Goal: Task Accomplishment & Management: Complete application form

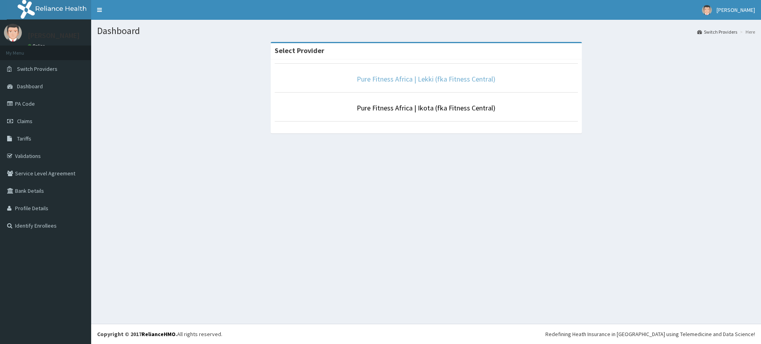
click at [428, 74] on link "Pure Fitness Africa | Lekki (fka Fitness Central)" at bounding box center [426, 78] width 139 height 9
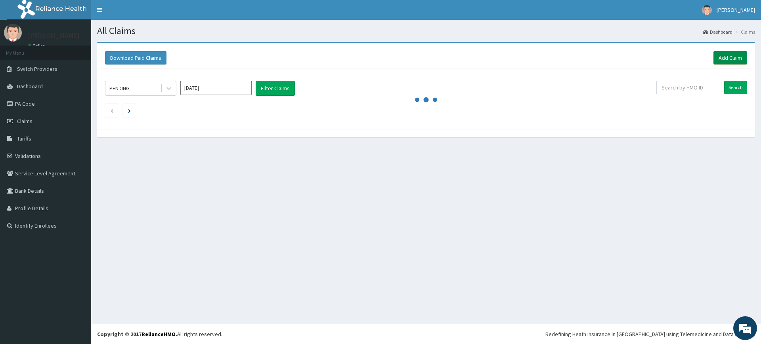
click at [720, 52] on link "Add Claim" at bounding box center [730, 57] width 34 height 13
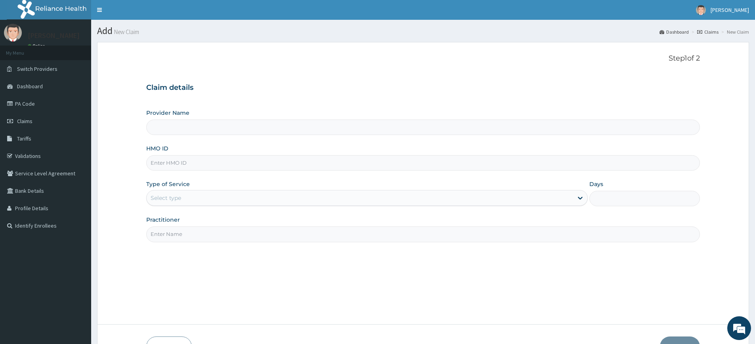
type input "Pure Fitness Africa | Lekki (fka Fitness Central)"
type input "1"
click at [193, 163] on input "HMO ID" at bounding box center [423, 162] width 554 height 15
type input "SBL/10168/B"
click at [182, 239] on input "Practitioner" at bounding box center [423, 234] width 554 height 15
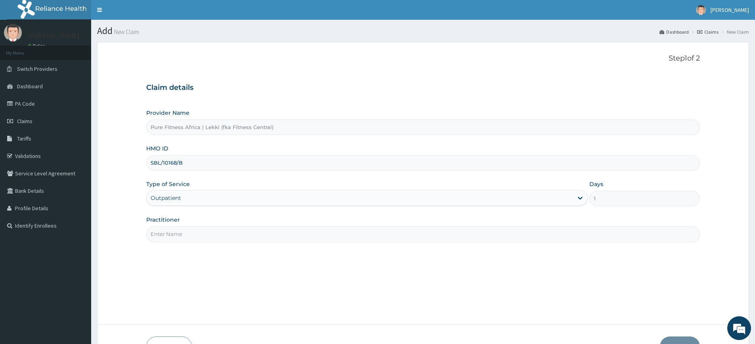
type input "pure fitness africa"
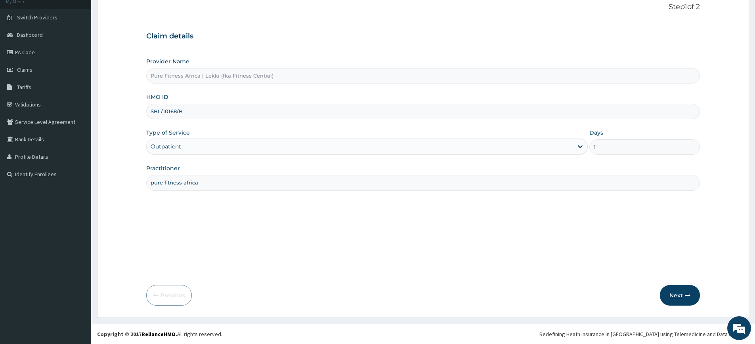
click at [674, 293] on button "Next" at bounding box center [680, 295] width 40 height 21
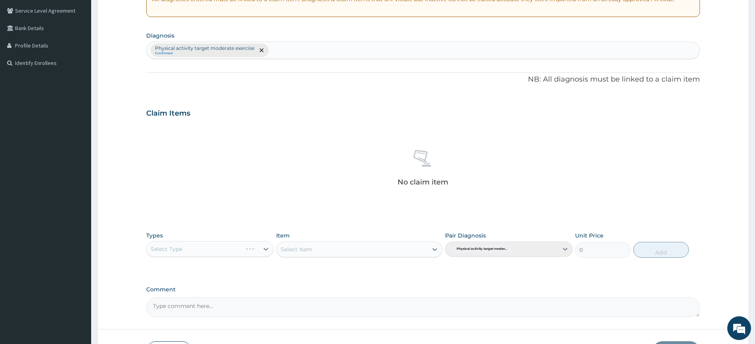
scroll to position [219, 0]
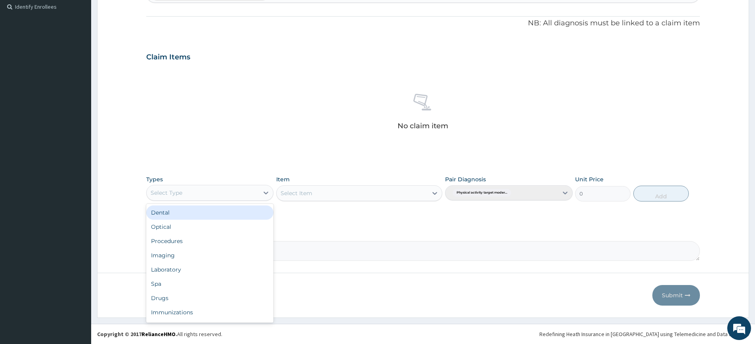
click at [173, 194] on div "Select Type" at bounding box center [167, 193] width 32 height 8
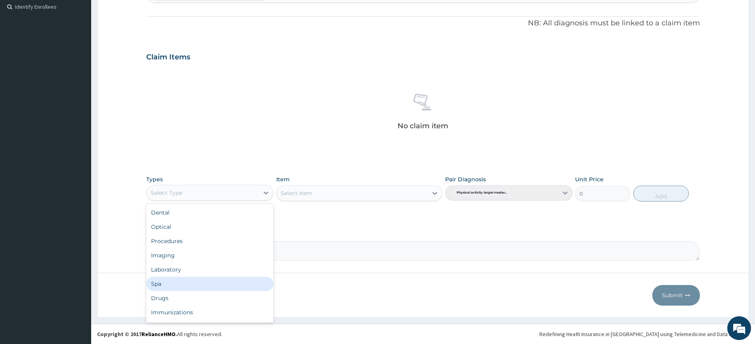
scroll to position [27, 0]
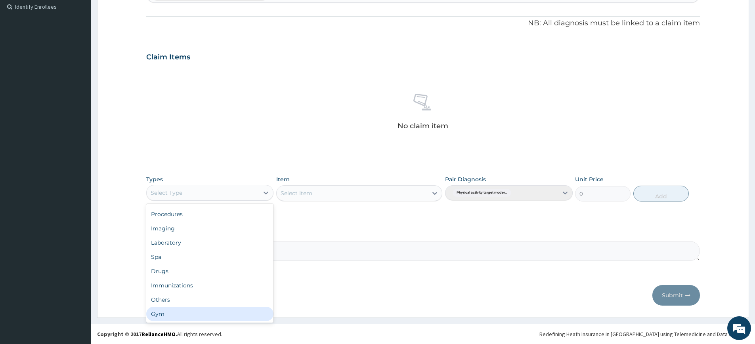
drag, startPoint x: 194, startPoint y: 311, endPoint x: 199, endPoint y: 302, distance: 10.6
click at [194, 311] on div "Gym" at bounding box center [209, 314] width 127 height 14
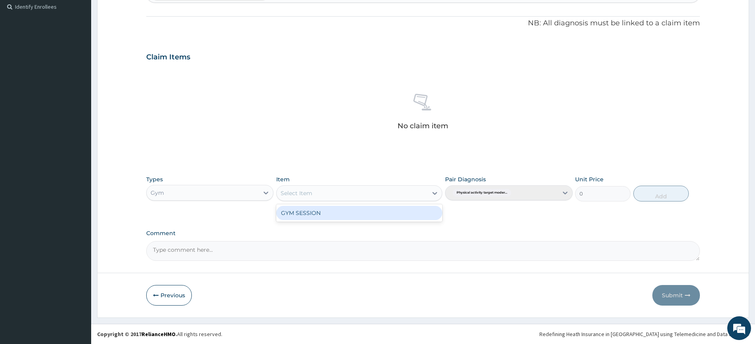
click at [367, 198] on div "Select Item" at bounding box center [352, 193] width 151 height 13
click at [366, 213] on div "GYM SESSION" at bounding box center [359, 213] width 166 height 14
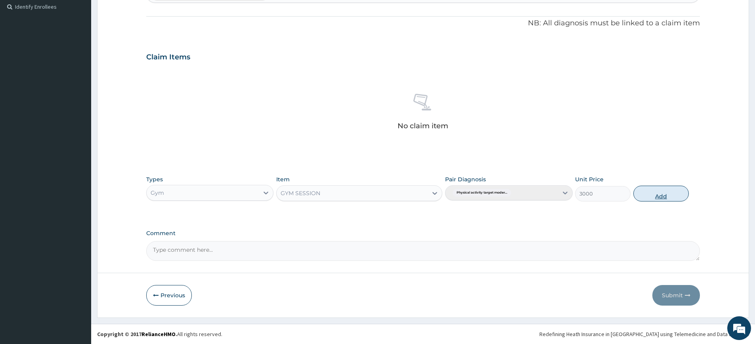
click at [638, 190] on button "Add" at bounding box center [660, 194] width 55 height 16
type input "0"
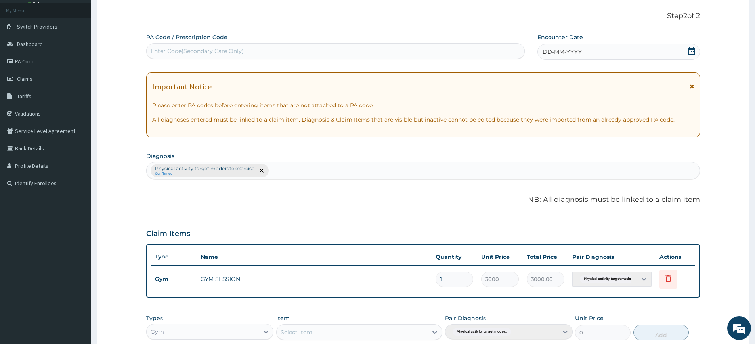
scroll to position [0, 0]
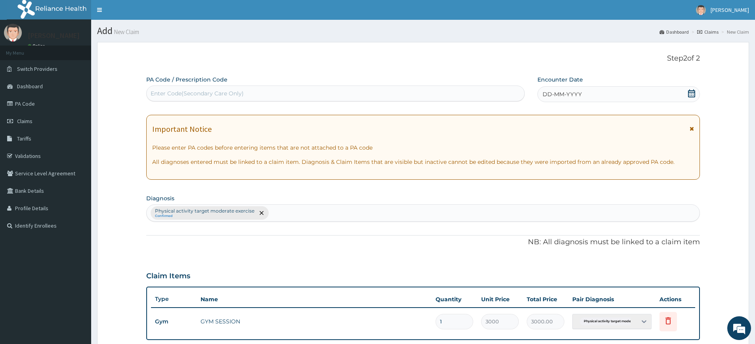
click at [556, 99] on div "DD-MM-YYYY" at bounding box center [618, 94] width 162 height 16
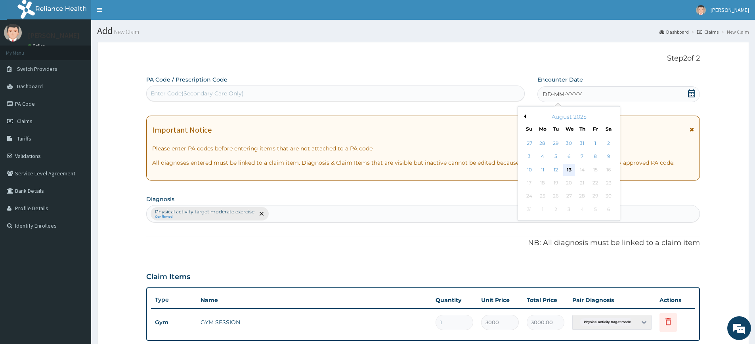
click at [568, 166] on div "13" at bounding box center [569, 170] width 12 height 12
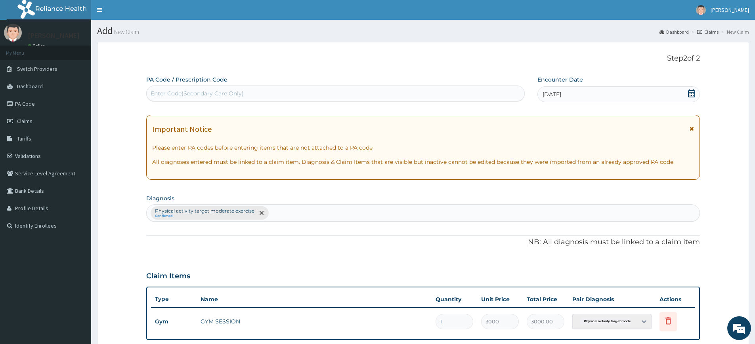
click at [479, 93] on div "Enter Code(Secondary Care Only)" at bounding box center [336, 93] width 378 height 13
type input "PA/ED5C2E"
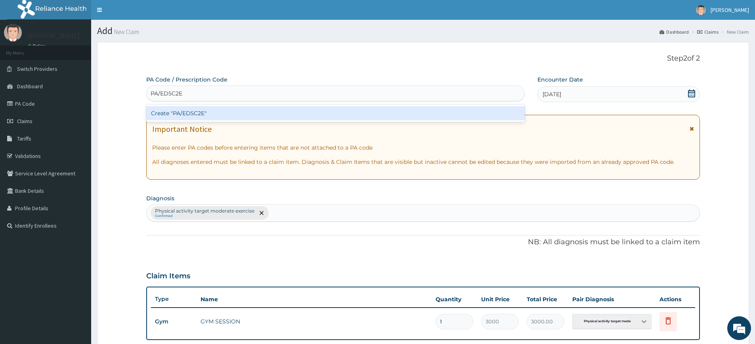
click at [431, 108] on div "Create "PA/ED5C2E"" at bounding box center [335, 113] width 378 height 14
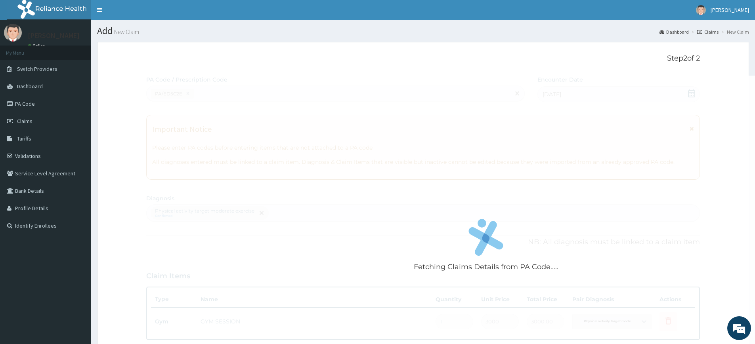
scroll to position [181, 0]
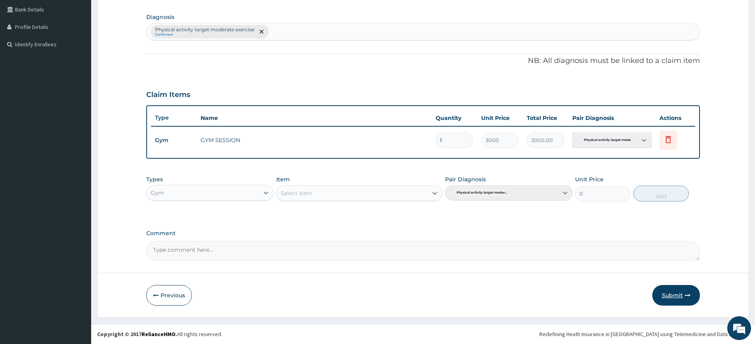
click at [681, 291] on button "Submit" at bounding box center [676, 295] width 48 height 21
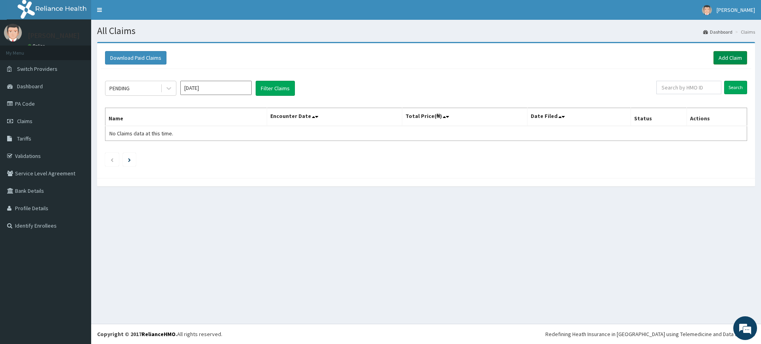
click at [725, 56] on link "Add Claim" at bounding box center [730, 57] width 34 height 13
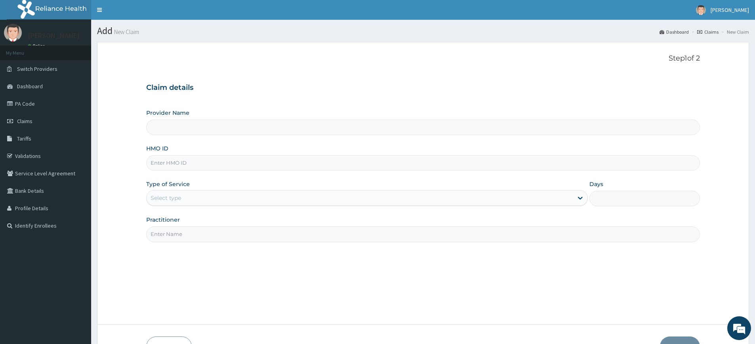
click at [183, 233] on input "Practitioner" at bounding box center [423, 234] width 554 height 15
type input "Pure Fitness Africa | Lekki (fka Fitness Central)"
type input "1"
type input "pure fitness africa"
click at [196, 155] on div "HMO ID" at bounding box center [423, 158] width 554 height 26
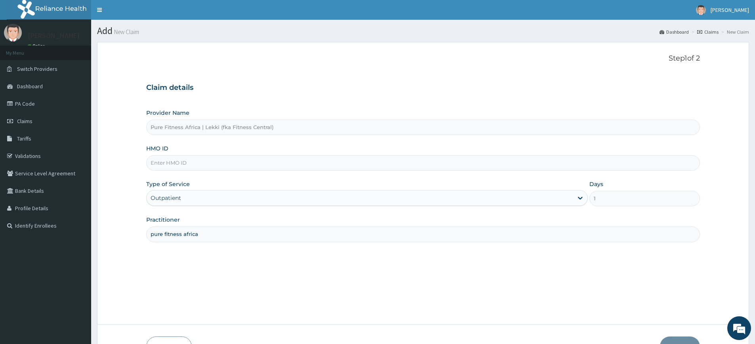
click at [193, 164] on input "HMO ID" at bounding box center [423, 162] width 554 height 15
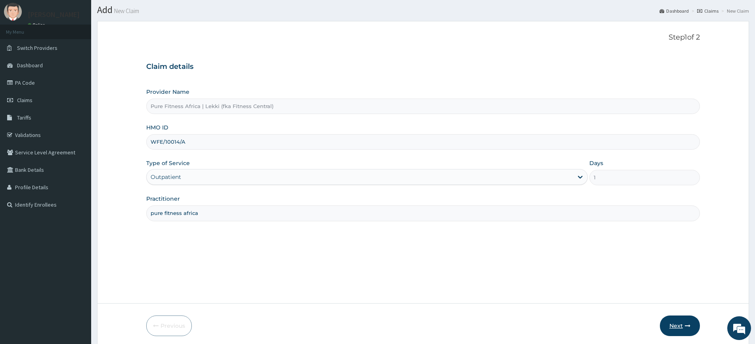
scroll to position [52, 0]
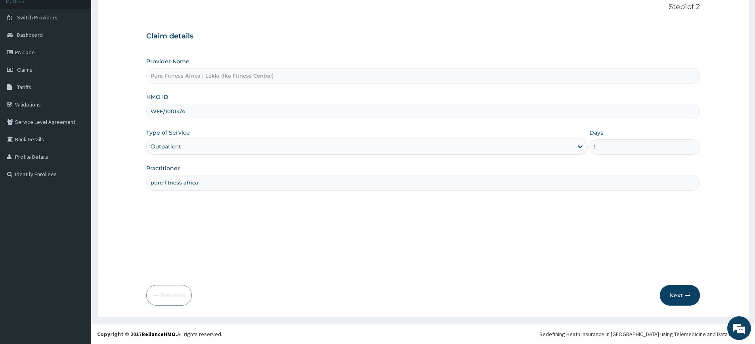
type input "WFE/10014/A"
click at [663, 296] on button "Next" at bounding box center [680, 295] width 40 height 21
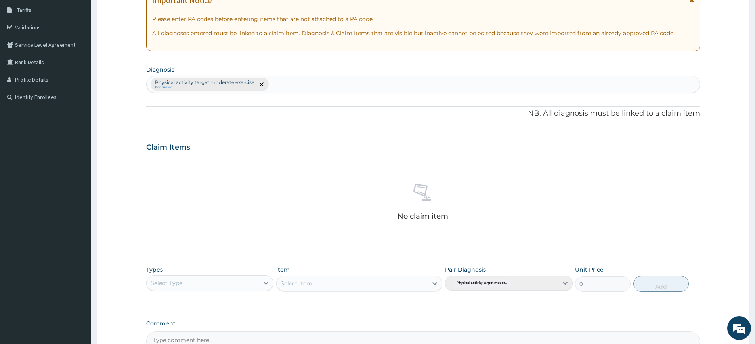
scroll to position [219, 0]
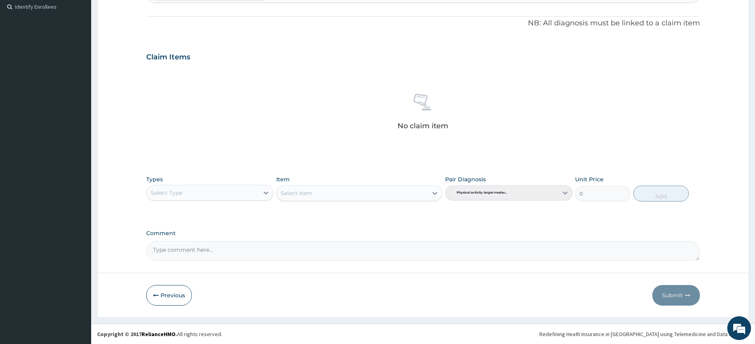
click at [181, 190] on div "Select Type" at bounding box center [167, 193] width 32 height 8
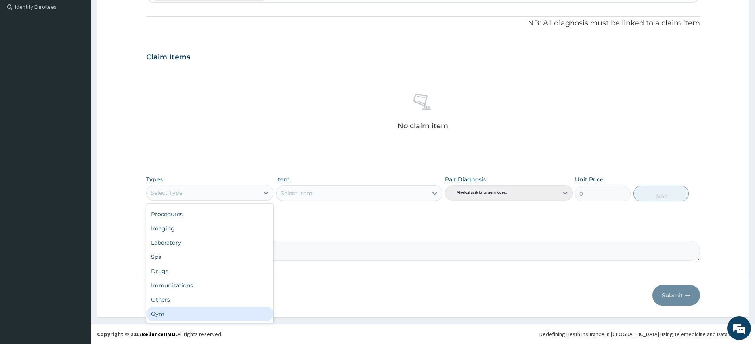
click at [191, 319] on div "Gym" at bounding box center [209, 314] width 127 height 14
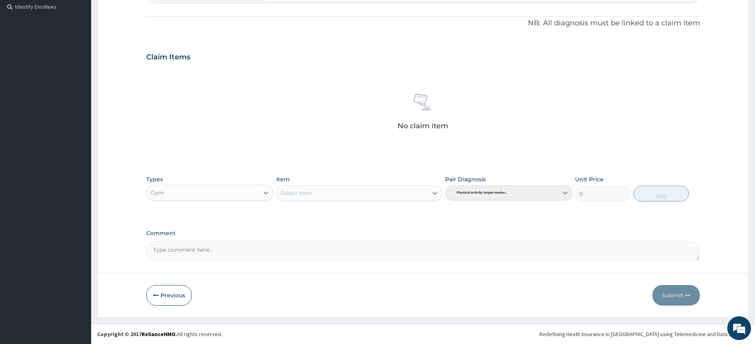
click at [356, 196] on div "Select Item" at bounding box center [352, 193] width 151 height 13
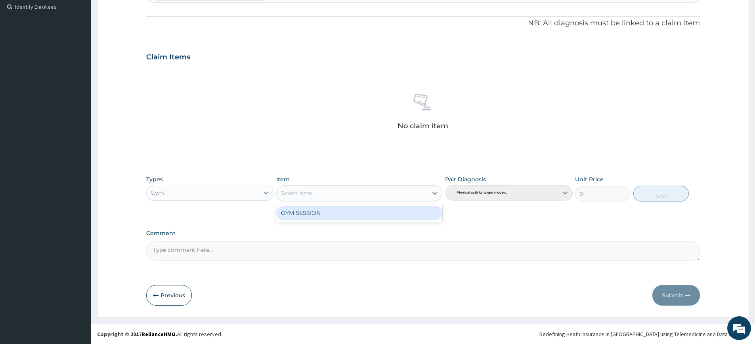
click at [357, 206] on div "GYM SESSION" at bounding box center [359, 213] width 166 height 14
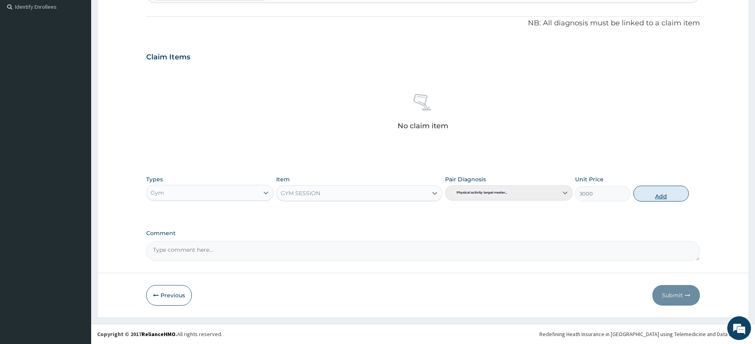
click at [643, 188] on button "Add" at bounding box center [660, 194] width 55 height 16
type input "0"
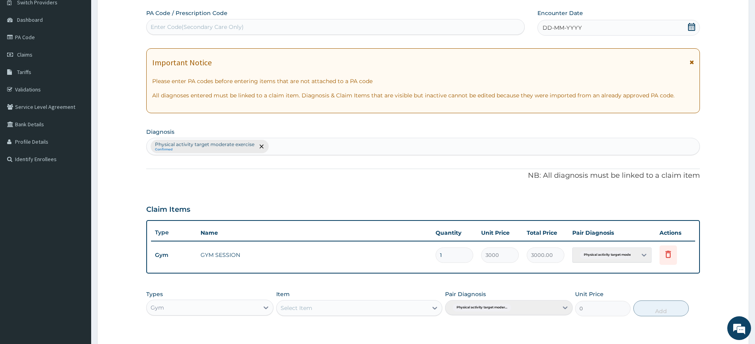
scroll to position [0, 0]
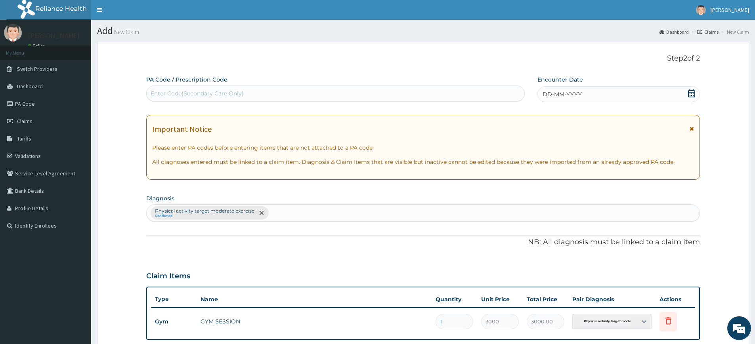
click at [579, 93] on span "DD-MM-YYYY" at bounding box center [561, 94] width 39 height 8
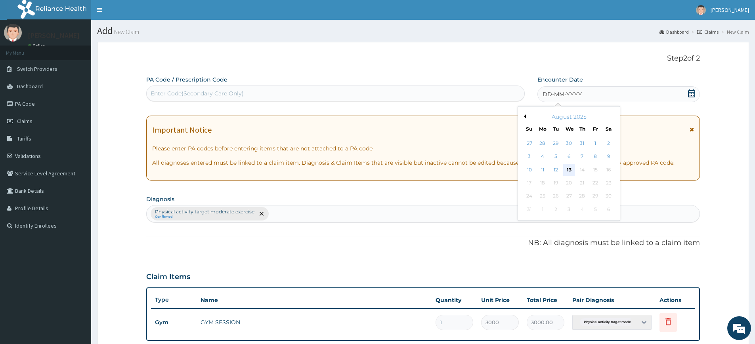
click at [571, 167] on div "13" at bounding box center [569, 170] width 12 height 12
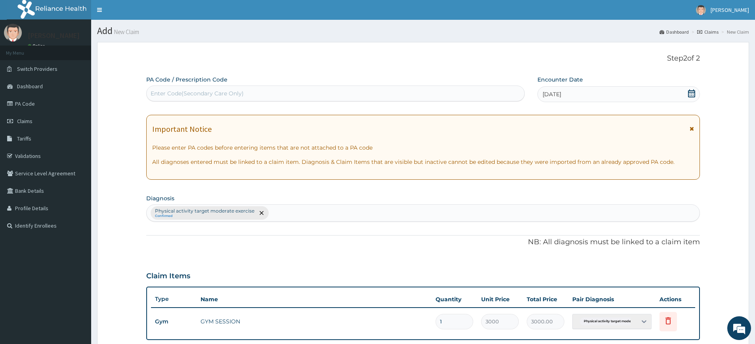
click at [264, 88] on div "Enter Code(Secondary Care Only)" at bounding box center [336, 93] width 378 height 13
type input "PA/EEC756"
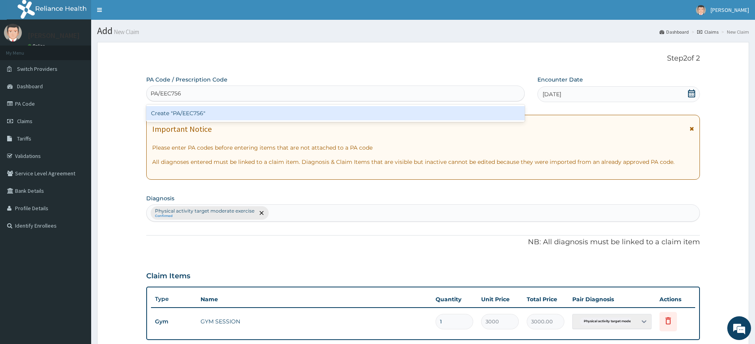
click at [195, 113] on div "Create "PA/EEC756"" at bounding box center [335, 113] width 378 height 14
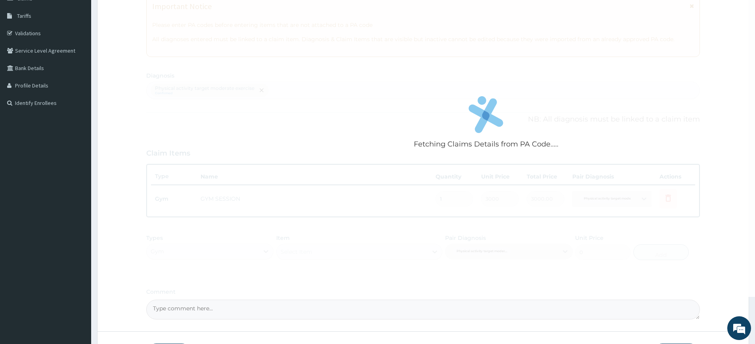
scroll to position [181, 0]
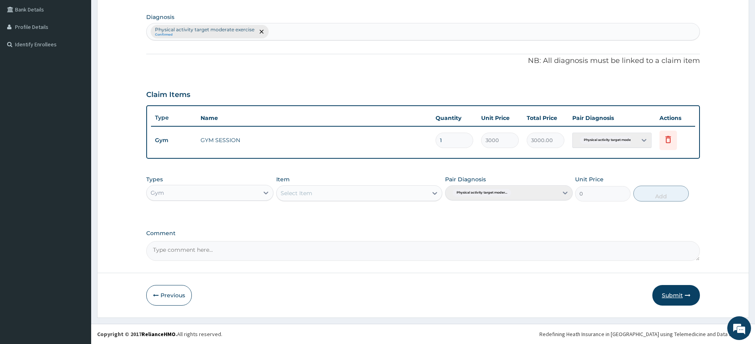
click at [683, 300] on button "Submit" at bounding box center [676, 295] width 48 height 21
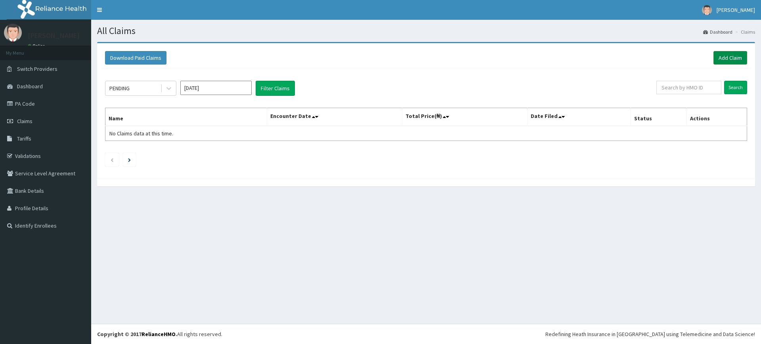
click at [727, 63] on link "Add Claim" at bounding box center [730, 57] width 34 height 13
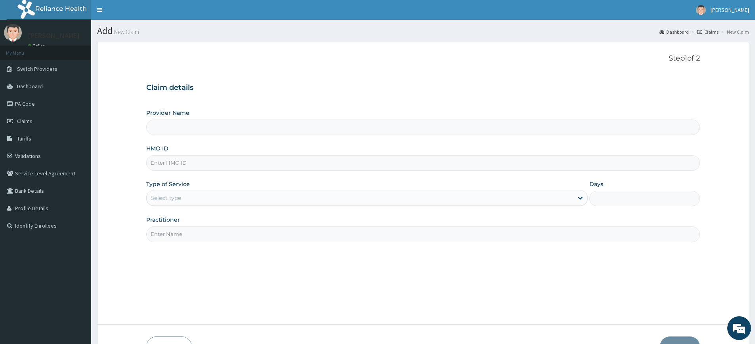
type input "Pure Fitness Africa | Lekki (fka Fitness Central)"
type input "1"
click at [207, 240] on input "Practitioner" at bounding box center [423, 234] width 554 height 15
type input "pure fitness africa"
click at [302, 158] on input "HMO ID" at bounding box center [423, 162] width 554 height 15
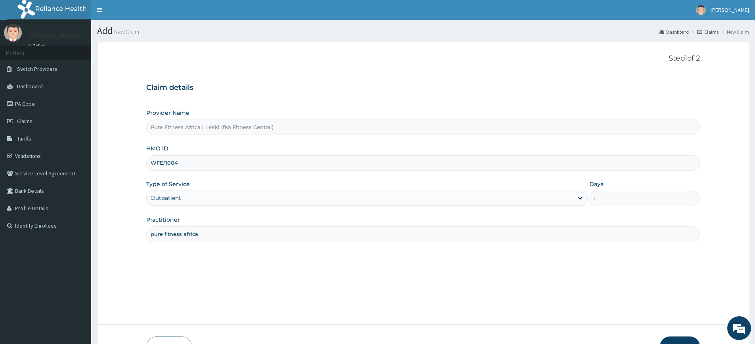
type input "WFE/10042/A"
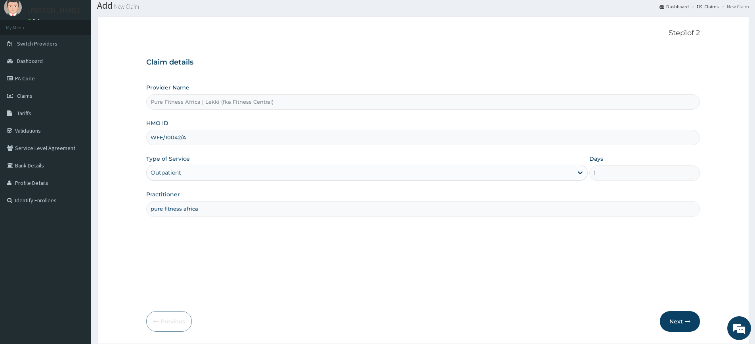
scroll to position [52, 0]
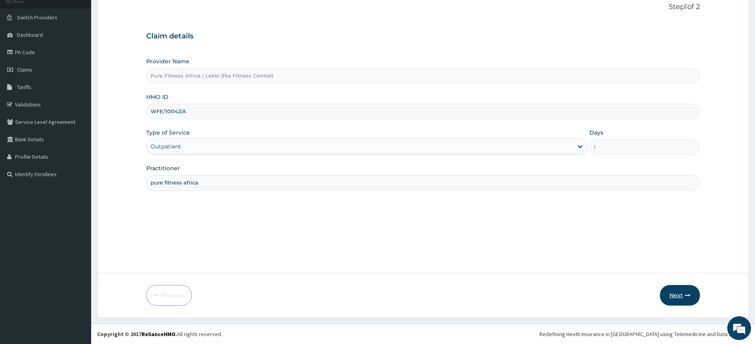
click at [690, 293] on button "Next" at bounding box center [680, 295] width 40 height 21
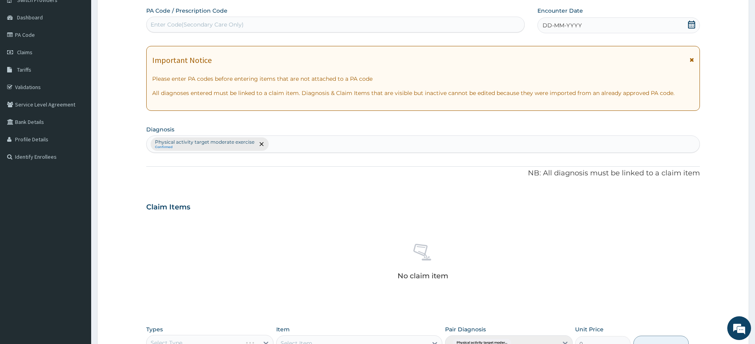
scroll to position [219, 0]
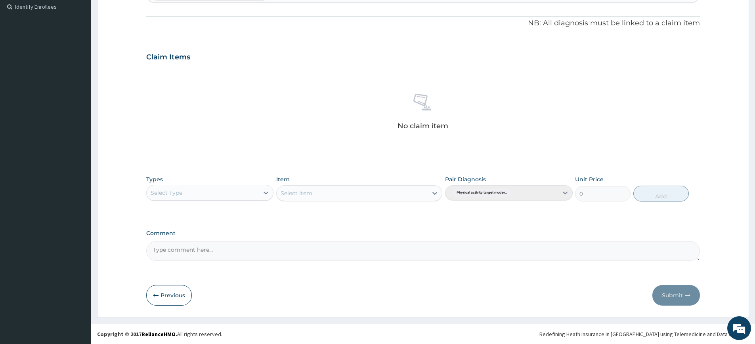
click at [195, 201] on div "Types Select Type" at bounding box center [209, 189] width 127 height 26
click at [197, 199] on div "Select Type" at bounding box center [203, 193] width 112 height 13
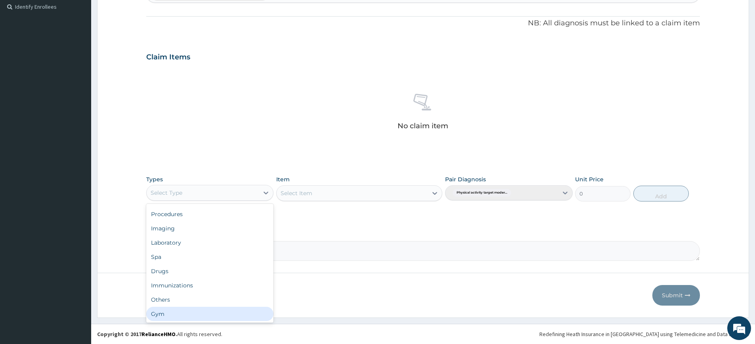
click at [197, 313] on div "Gym" at bounding box center [209, 314] width 127 height 14
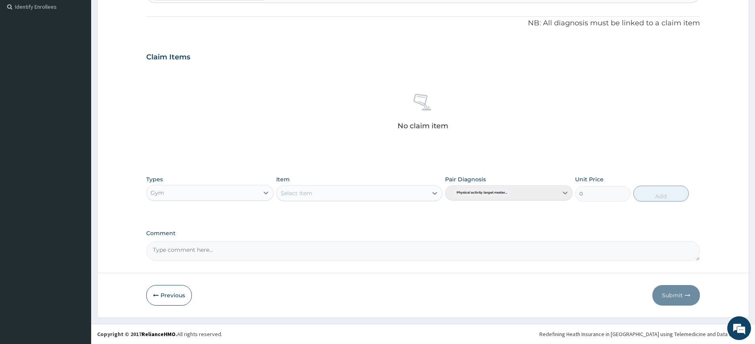
click at [339, 197] on div "Select Item" at bounding box center [352, 193] width 151 height 13
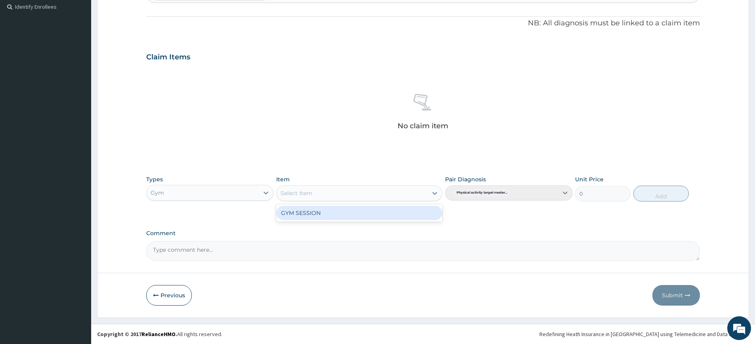
click at [372, 218] on div "GYM SESSION" at bounding box center [359, 213] width 166 height 14
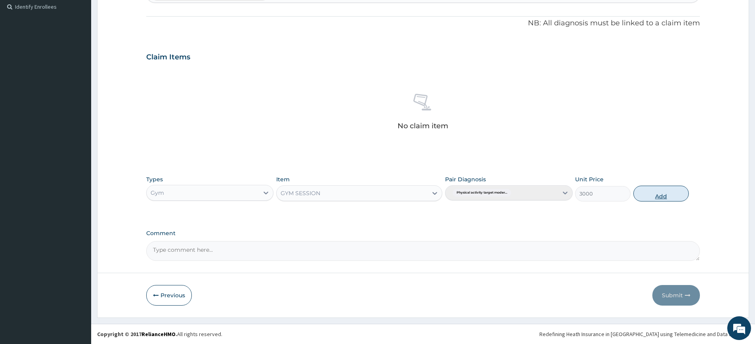
click at [635, 191] on button "Add" at bounding box center [660, 194] width 55 height 16
type input "0"
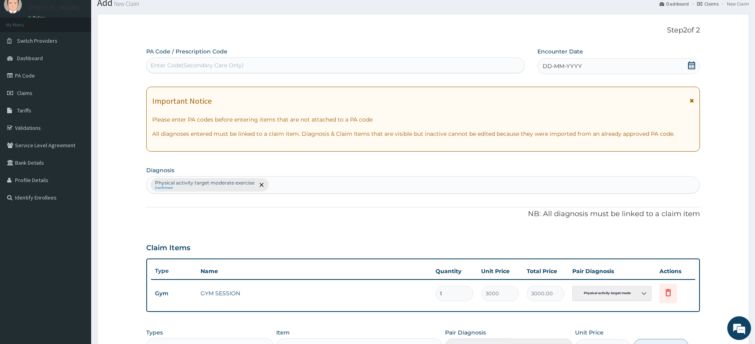
scroll to position [0, 0]
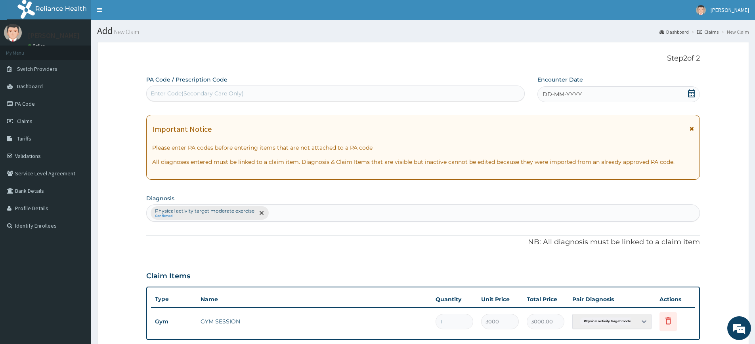
click at [559, 90] on span "DD-MM-YYYY" at bounding box center [561, 94] width 39 height 8
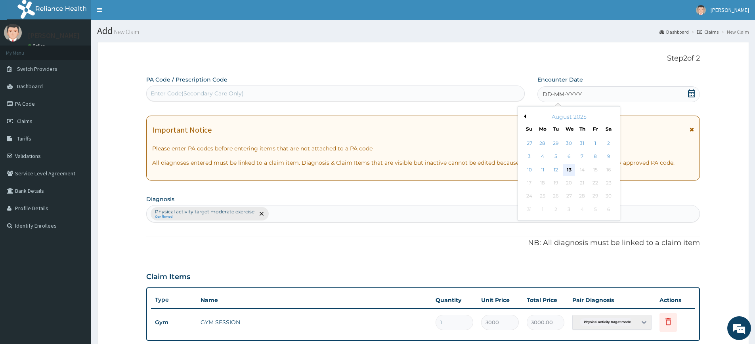
click at [571, 167] on div "13" at bounding box center [569, 170] width 12 height 12
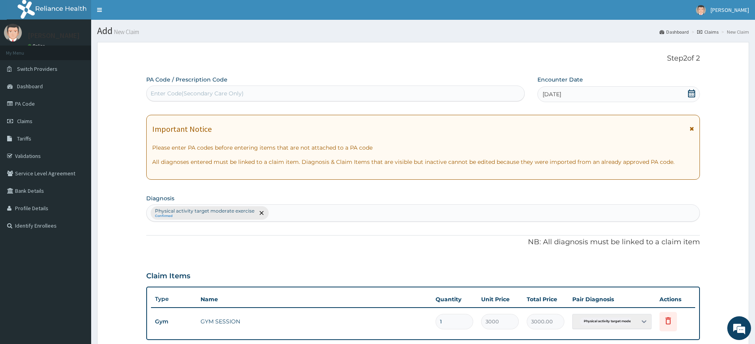
click at [512, 93] on div "Enter Code(Secondary Care Only)" at bounding box center [336, 93] width 378 height 13
type input "PA/8C9A9F"
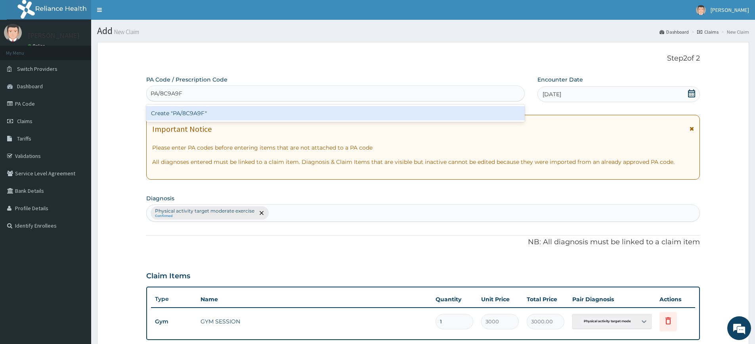
click at [457, 113] on div "Create "PA/8C9A9F"" at bounding box center [335, 113] width 378 height 14
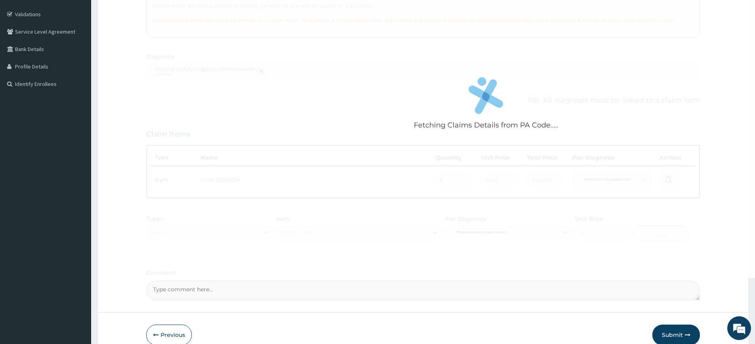
scroll to position [181, 0]
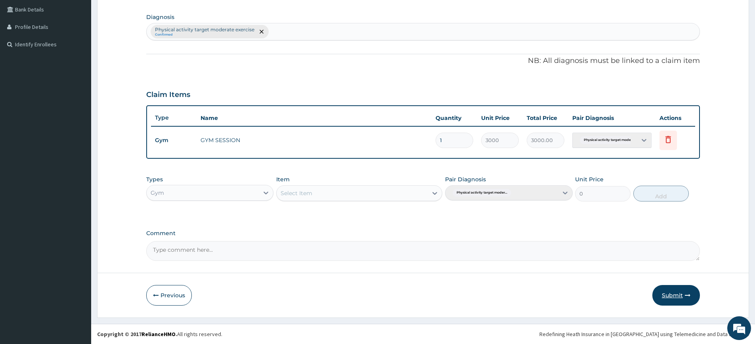
click at [674, 291] on button "Submit" at bounding box center [676, 295] width 48 height 21
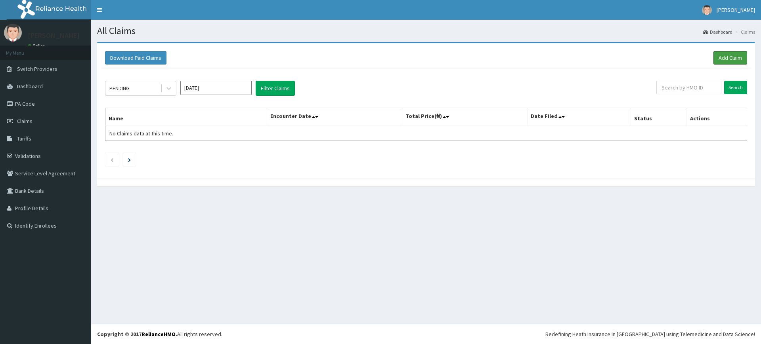
click at [729, 60] on link "Add Claim" at bounding box center [730, 57] width 34 height 13
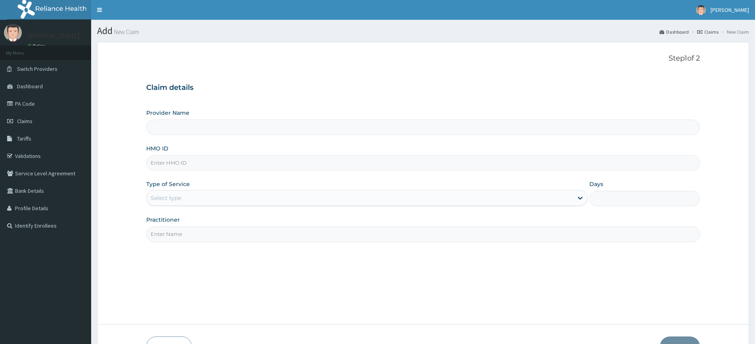
click at [183, 233] on input "Practitioner" at bounding box center [423, 234] width 554 height 15
type input "Pure Fitness Africa | Lekki (fka Fitness Central)"
type input "1"
click at [224, 243] on div "Step 1 of 2 Claim details Provider Name Pure Fitness Africa | Lekki (fka Fitnes…" at bounding box center [423, 183] width 554 height 258
click at [219, 238] on input "Practitioner" at bounding box center [423, 234] width 554 height 15
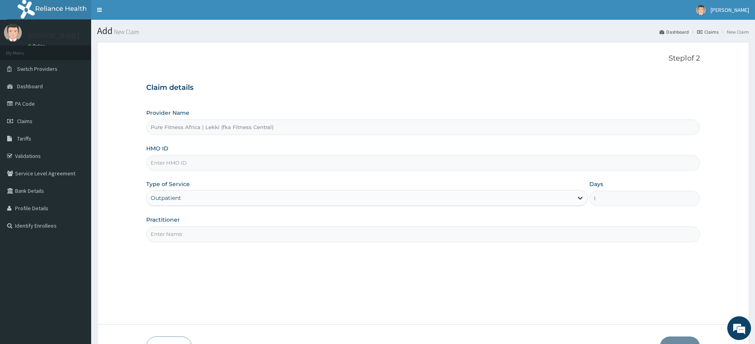
type input "pure fitness africa"
click at [214, 159] on input "HMO ID" at bounding box center [423, 162] width 554 height 15
type input "ssn/10462/a"
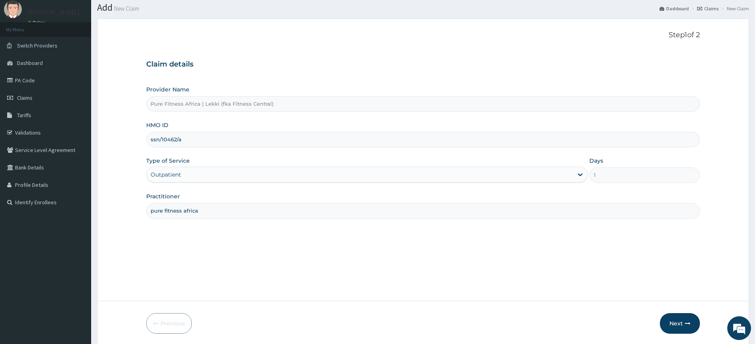
scroll to position [52, 0]
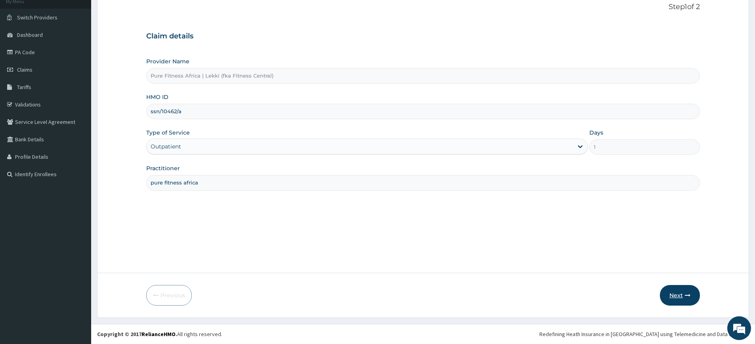
click at [695, 289] on button "Next" at bounding box center [680, 295] width 40 height 21
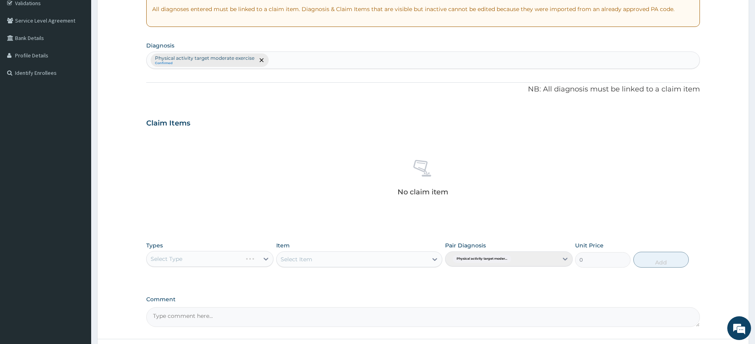
scroll to position [219, 0]
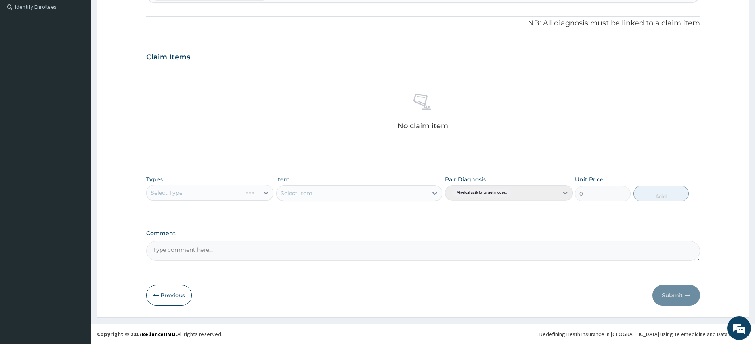
click at [187, 191] on div "Select Type" at bounding box center [209, 193] width 127 height 16
click at [219, 197] on div "Select Type" at bounding box center [203, 193] width 112 height 13
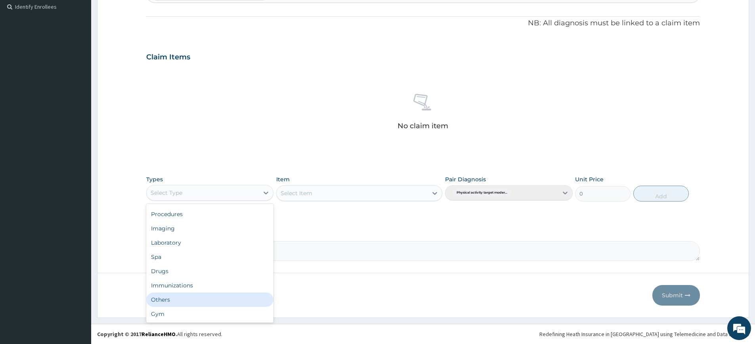
click at [222, 306] on div "Others" at bounding box center [209, 300] width 127 height 14
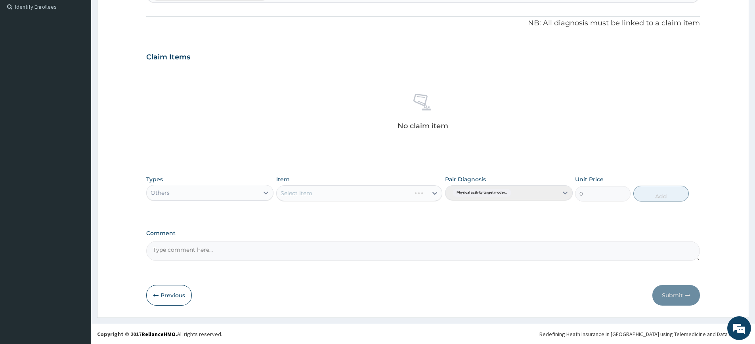
click at [222, 306] on form "Step 2 of 2 PA Code / Prescription Code Enter Code(Secondary Care Only) Encount…" at bounding box center [423, 70] width 652 height 495
click at [221, 195] on div "Others" at bounding box center [203, 193] width 112 height 13
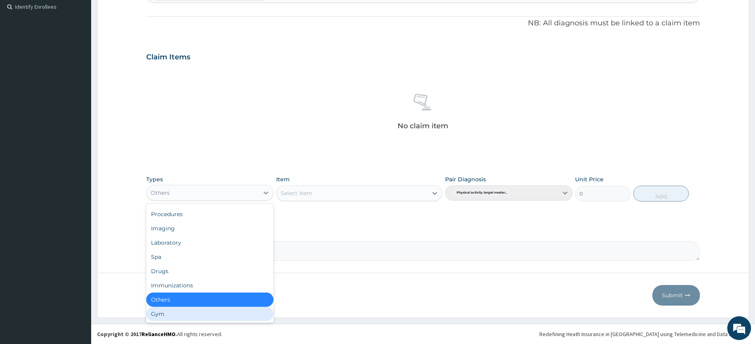
click at [234, 310] on div "Gym" at bounding box center [209, 314] width 127 height 14
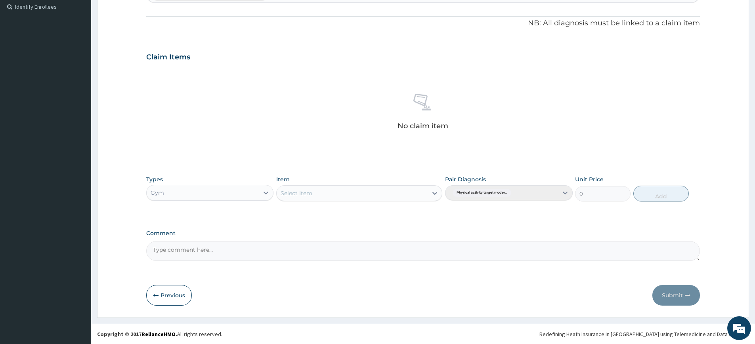
click at [352, 185] on div "Select Item" at bounding box center [359, 193] width 166 height 16
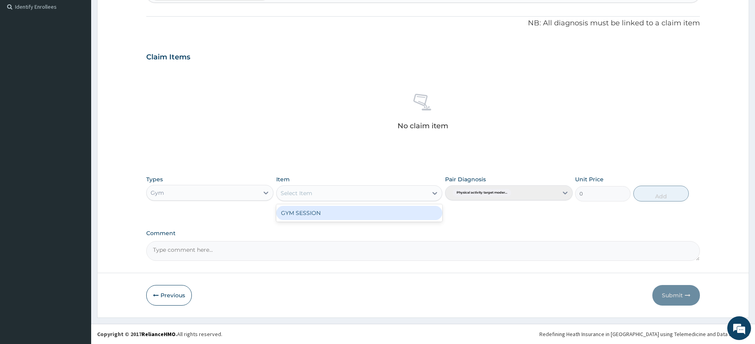
click at [356, 214] on div "GYM SESSION" at bounding box center [359, 213] width 166 height 14
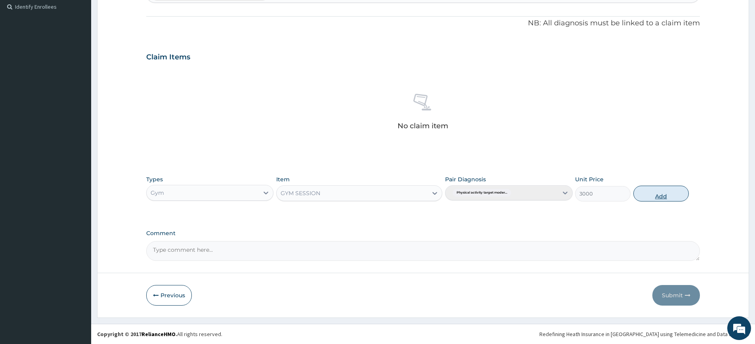
click at [652, 190] on button "Add" at bounding box center [660, 194] width 55 height 16
type input "0"
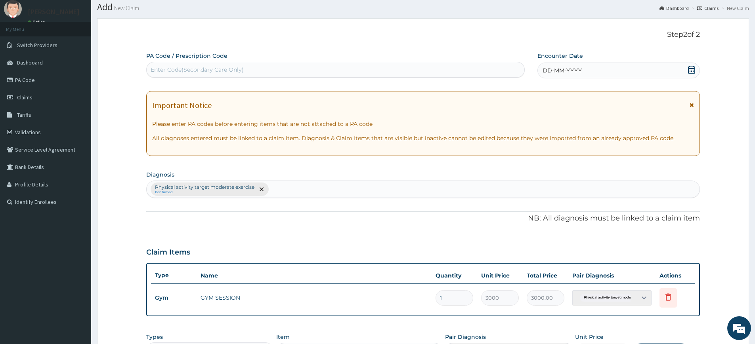
scroll to position [0, 0]
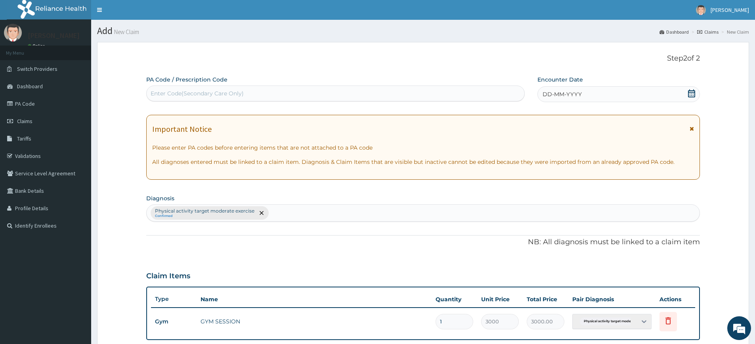
click at [571, 88] on div "DD-MM-YYYY" at bounding box center [618, 94] width 162 height 16
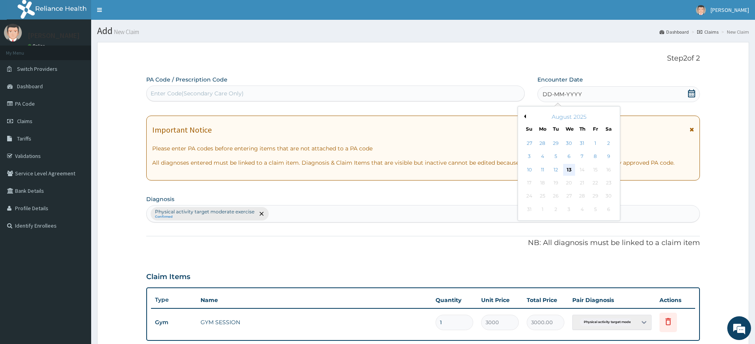
click at [569, 172] on div "13" at bounding box center [569, 170] width 12 height 12
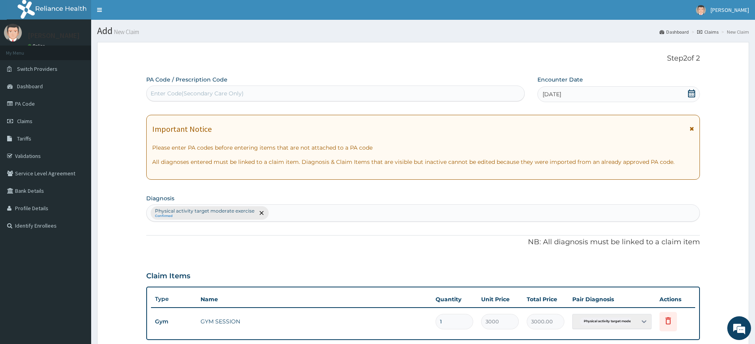
click at [412, 90] on div "Enter Code(Secondary Care Only)" at bounding box center [336, 93] width 378 height 13
type input "PA/EB307E"
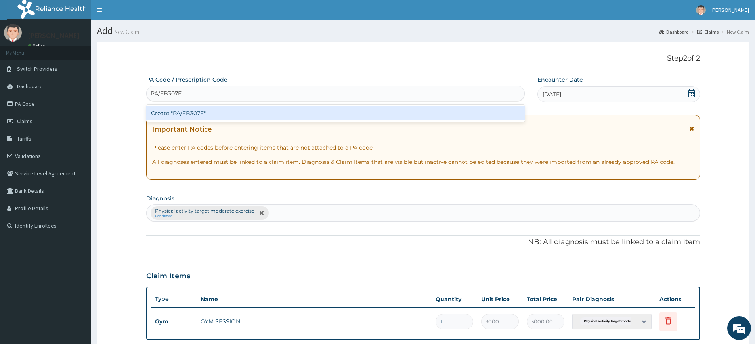
click at [270, 115] on div "Create "PA/EB307E"" at bounding box center [335, 113] width 378 height 14
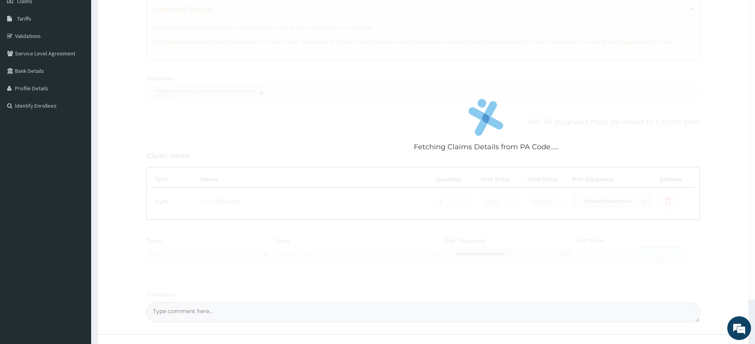
scroll to position [181, 0]
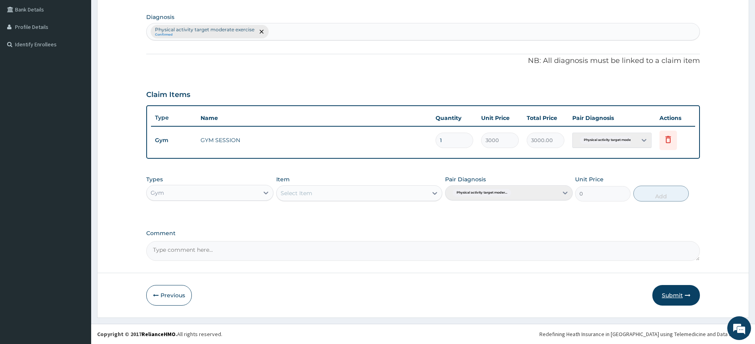
click at [686, 289] on button "Submit" at bounding box center [676, 295] width 48 height 21
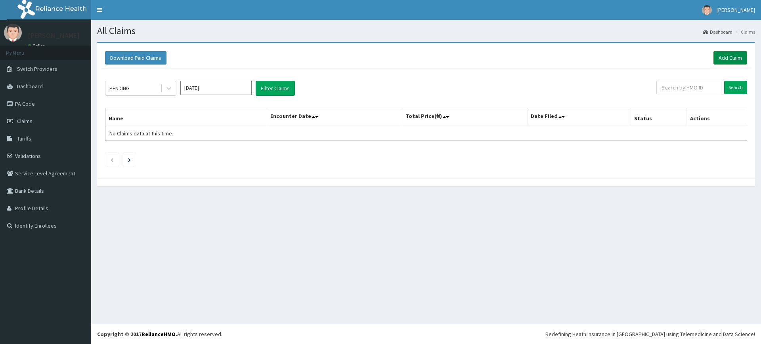
click at [729, 56] on link "Add Claim" at bounding box center [730, 57] width 34 height 13
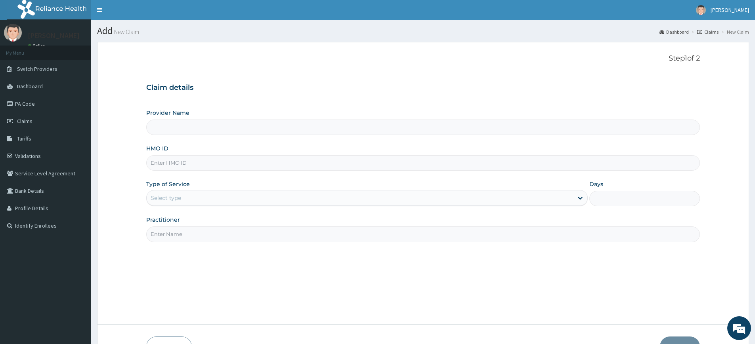
type input "Pure Fitness Africa | Lekki (fka Fitness Central)"
type input "1"
click at [225, 239] on input "Practitioner" at bounding box center [423, 234] width 554 height 15
type input "pure fitness africa"
click at [208, 164] on input "HMO ID" at bounding box center [423, 162] width 554 height 15
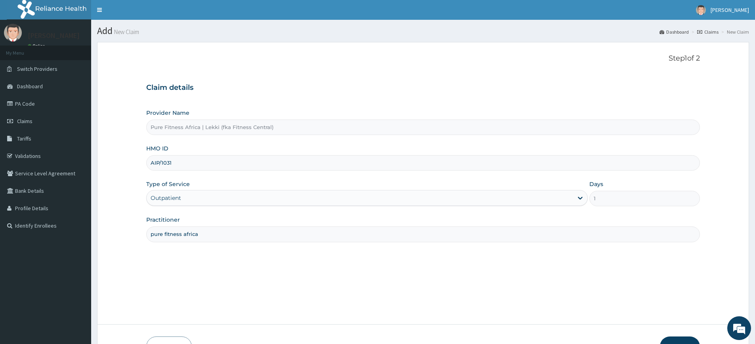
type input "AIP/10312/A"
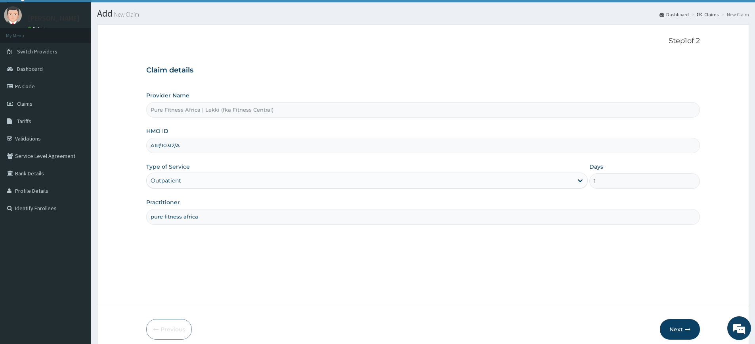
scroll to position [52, 0]
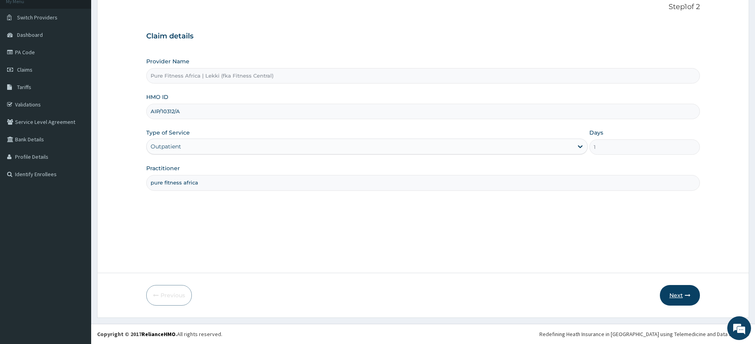
click at [690, 291] on button "Next" at bounding box center [680, 295] width 40 height 21
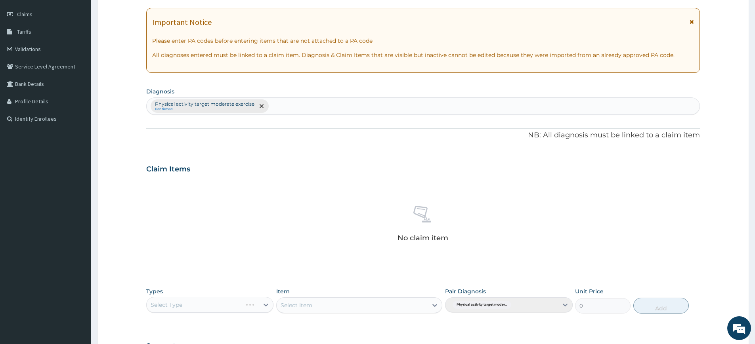
scroll to position [219, 0]
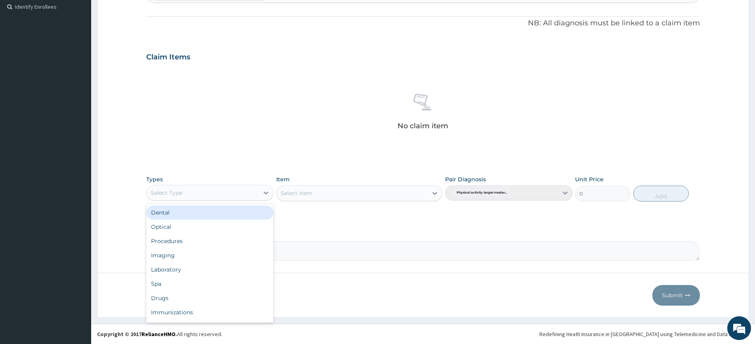
click at [236, 189] on div "Select Type" at bounding box center [203, 193] width 112 height 13
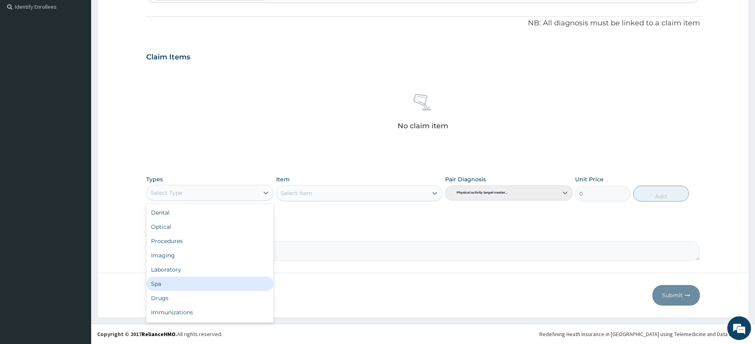
scroll to position [27, 0]
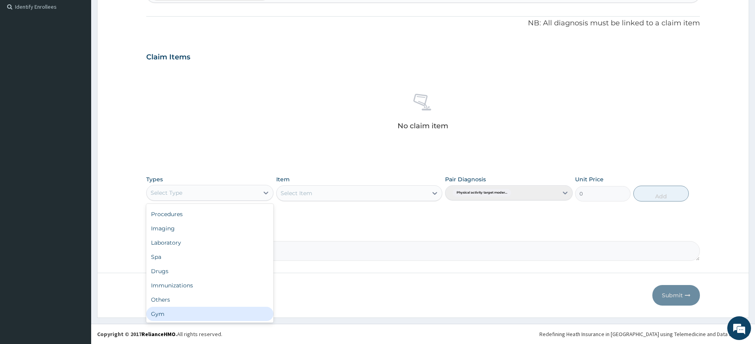
click at [205, 321] on div "Gym" at bounding box center [209, 314] width 127 height 14
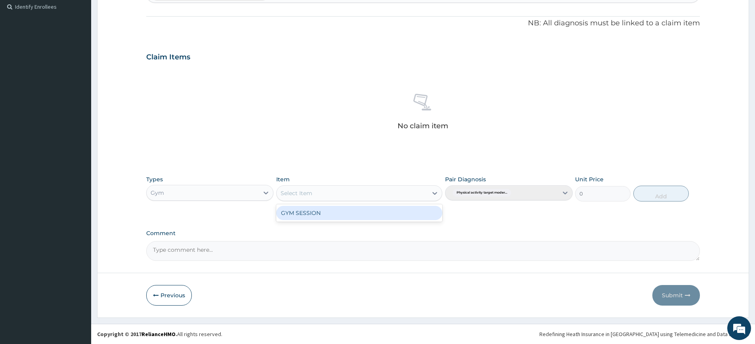
click at [334, 189] on div "Select Item" at bounding box center [352, 193] width 151 height 13
click at [342, 217] on div "GYM SESSION" at bounding box center [359, 213] width 166 height 14
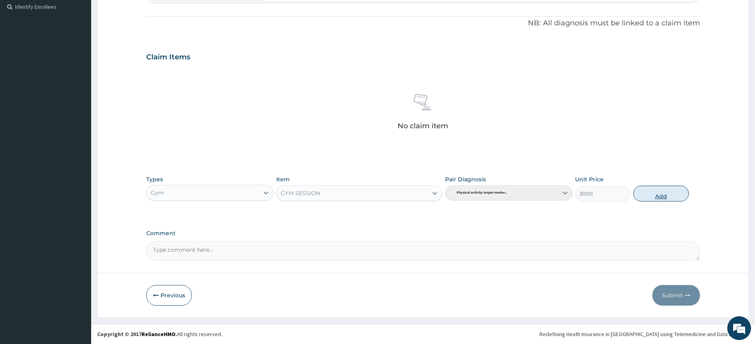
click at [678, 195] on button "Add" at bounding box center [660, 194] width 55 height 16
type input "0"
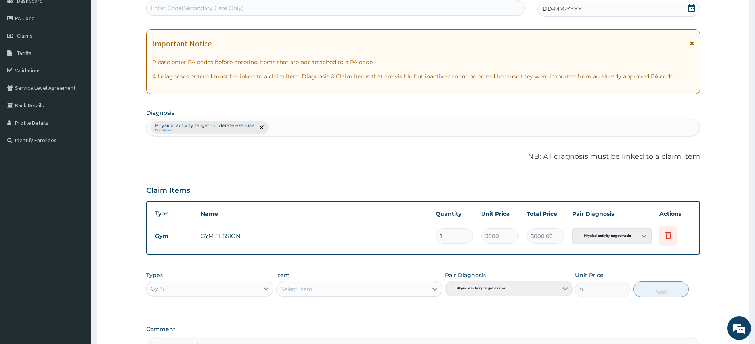
scroll to position [0, 0]
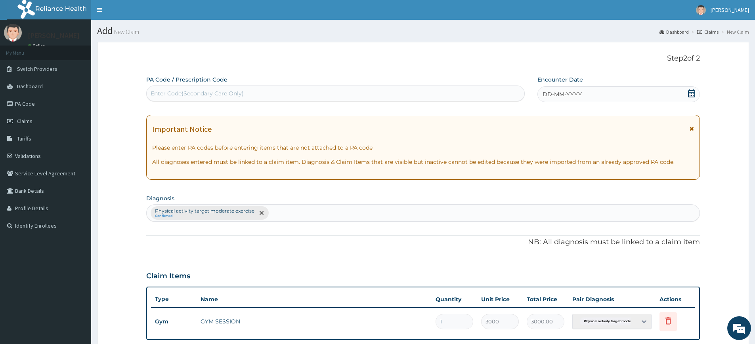
click at [558, 97] on span "DD-MM-YYYY" at bounding box center [561, 94] width 39 height 8
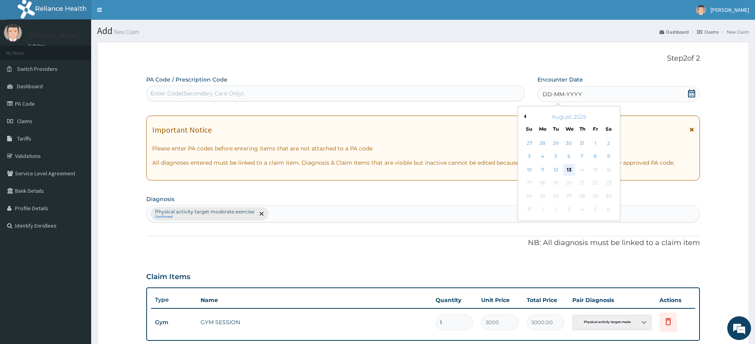
click at [566, 170] on div "13" at bounding box center [569, 170] width 12 height 12
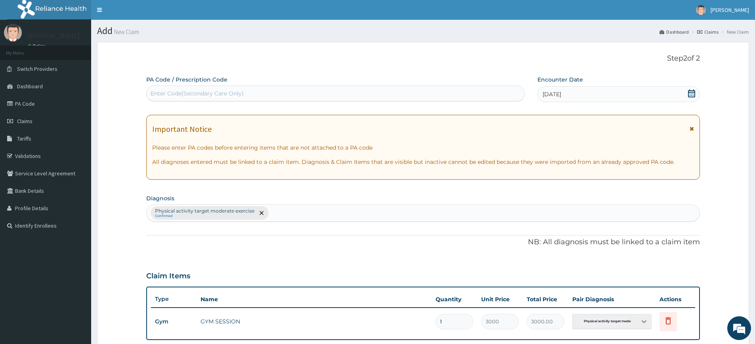
click at [491, 96] on div "Enter Code(Secondary Care Only)" at bounding box center [336, 93] width 378 height 13
type input "PA/6CD46D"
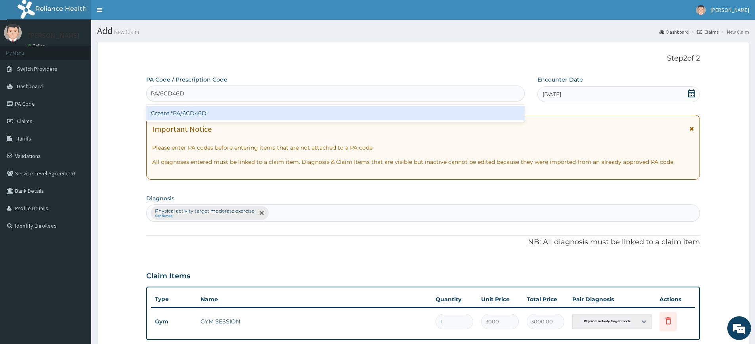
click at [455, 115] on div "Create "PA/6CD46D"" at bounding box center [335, 113] width 378 height 14
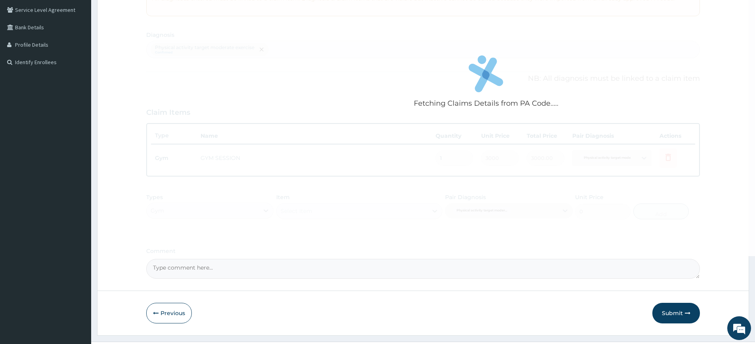
scroll to position [181, 0]
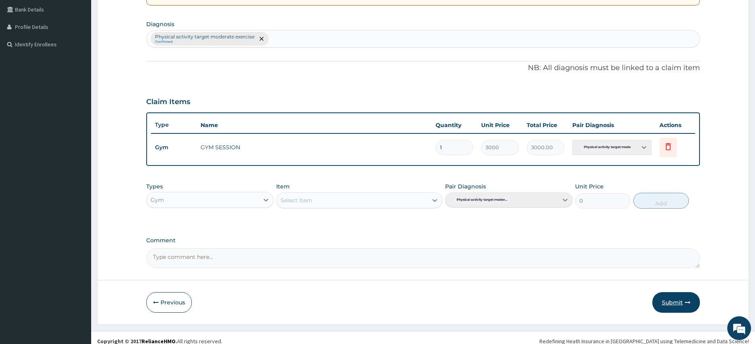
click at [684, 306] on button "Submit" at bounding box center [676, 302] width 48 height 21
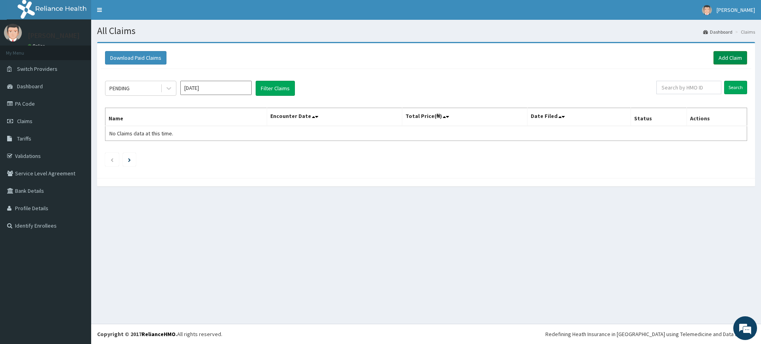
click at [741, 60] on link "Add Claim" at bounding box center [730, 57] width 34 height 13
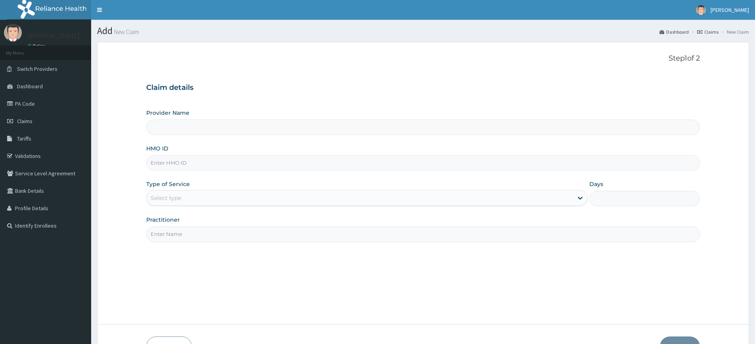
click at [234, 235] on input "Practitioner" at bounding box center [423, 234] width 554 height 15
type input "Pure Fitness Africa | Lekki (fka Fitness Central)"
type input "1"
type input "pure fitness africa"
click at [252, 164] on input "HMO ID" at bounding box center [423, 162] width 554 height 15
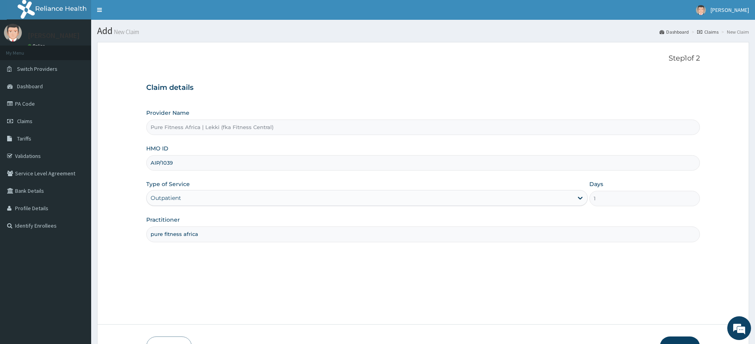
type input "AIP/10390/A"
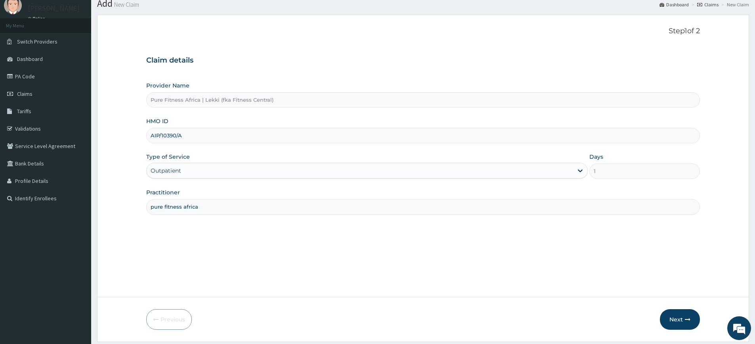
scroll to position [52, 0]
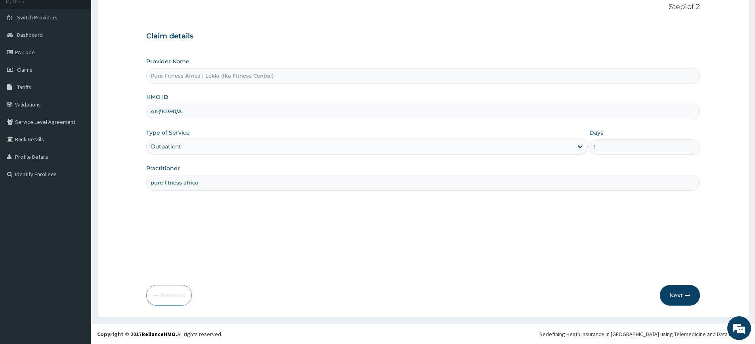
click at [690, 301] on button "Next" at bounding box center [680, 295] width 40 height 21
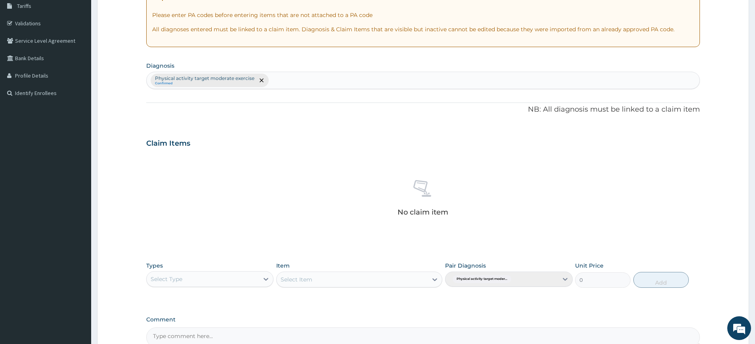
scroll to position [219, 0]
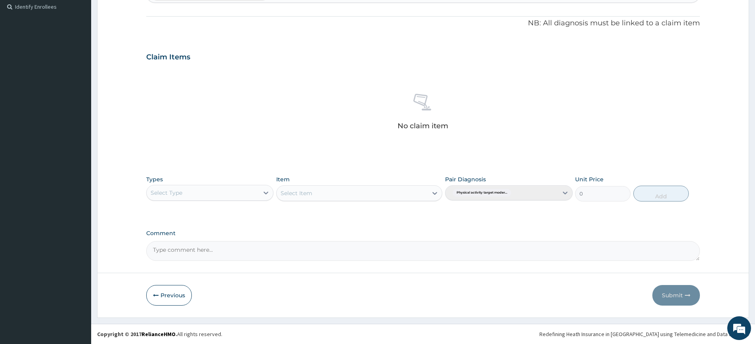
click at [207, 179] on div "Types Select Type" at bounding box center [209, 189] width 127 height 26
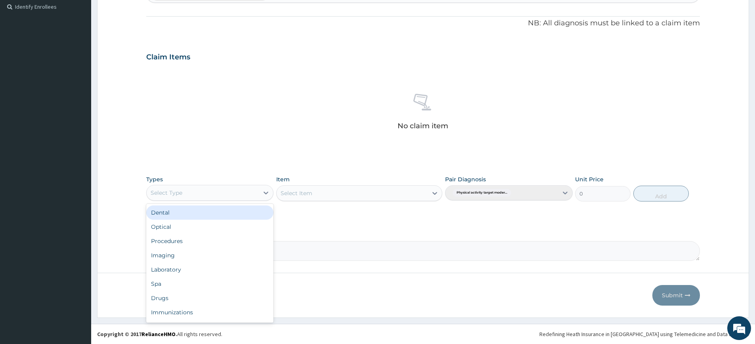
click at [208, 192] on div "Select Type" at bounding box center [203, 193] width 112 height 13
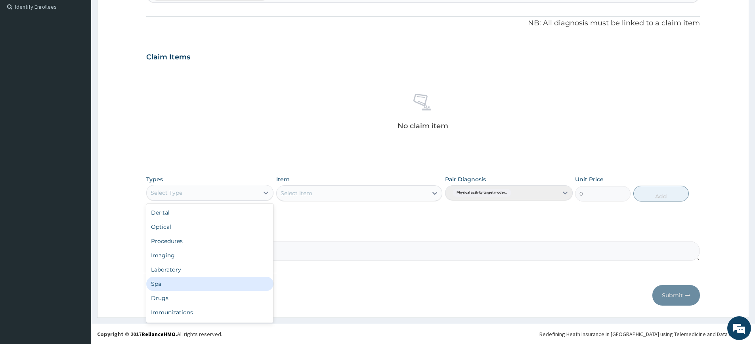
scroll to position [27, 0]
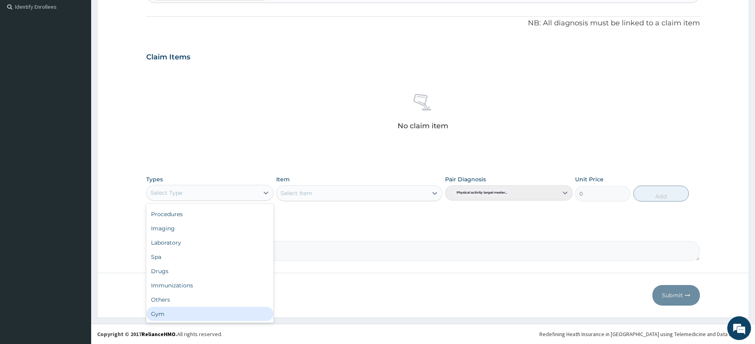
click at [218, 319] on div "Gym" at bounding box center [209, 314] width 127 height 14
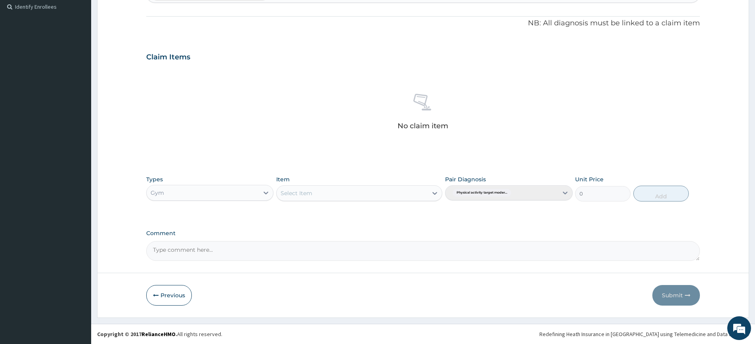
click at [327, 191] on div "Select Item" at bounding box center [352, 193] width 151 height 13
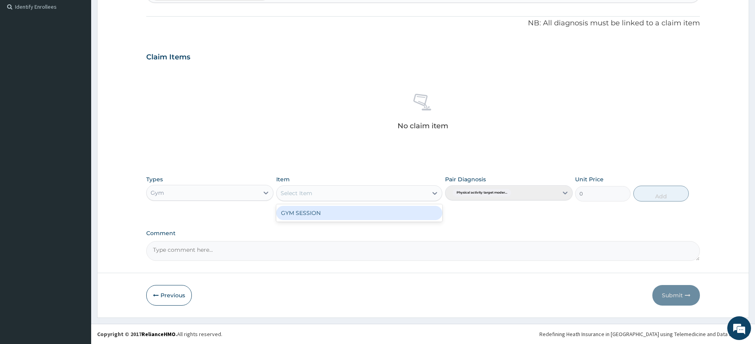
click at [332, 211] on div "GYM SESSION" at bounding box center [359, 213] width 166 height 14
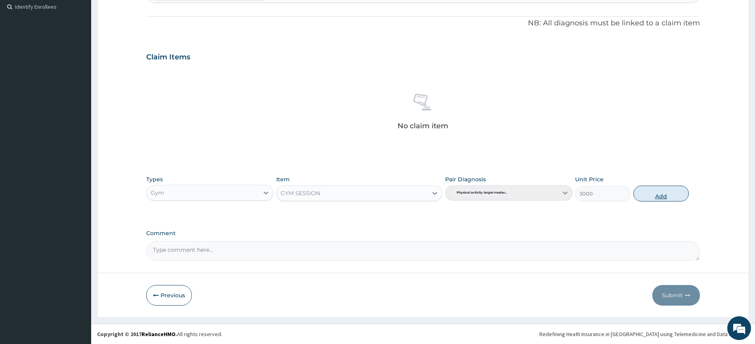
click at [658, 195] on button "Add" at bounding box center [660, 194] width 55 height 16
type input "0"
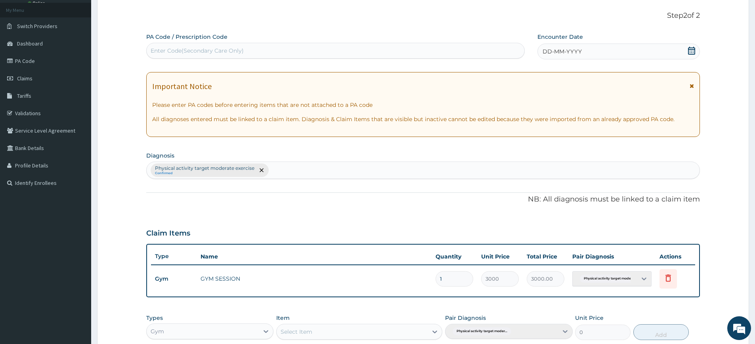
scroll to position [0, 0]
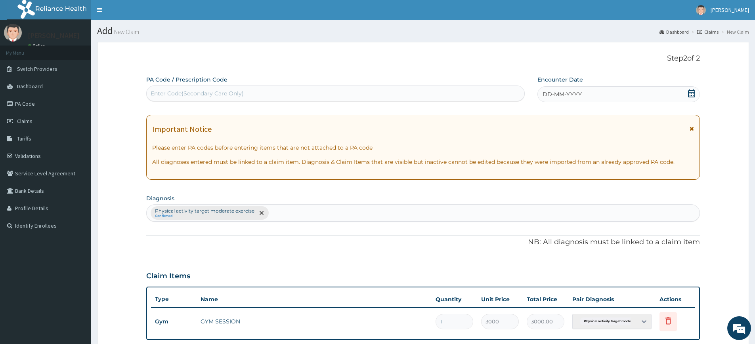
click at [605, 94] on div "DD-MM-YYYY" at bounding box center [618, 94] width 162 height 16
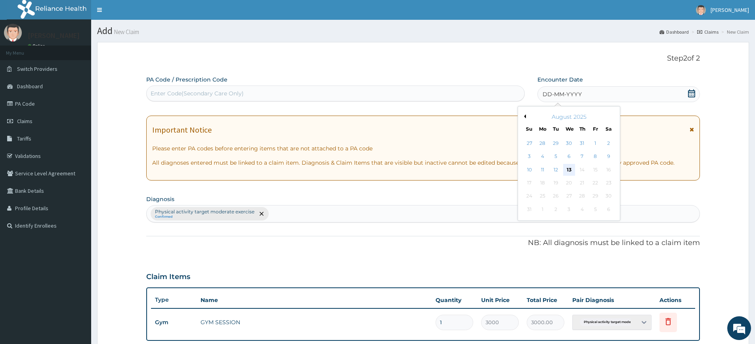
click at [567, 174] on div "13" at bounding box center [569, 170] width 12 height 12
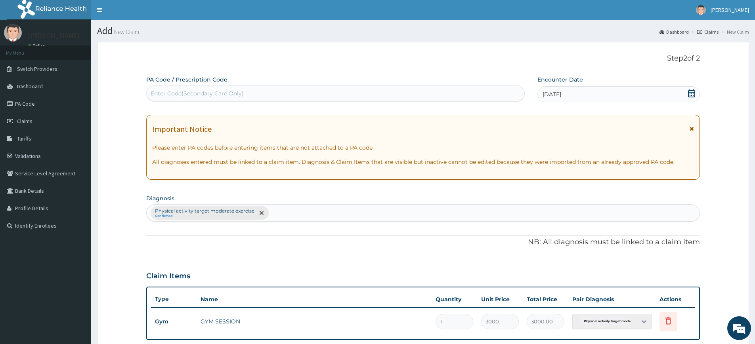
click at [502, 95] on div "Enter Code(Secondary Care Only)" at bounding box center [336, 93] width 378 height 13
type input "PA/8068ED"
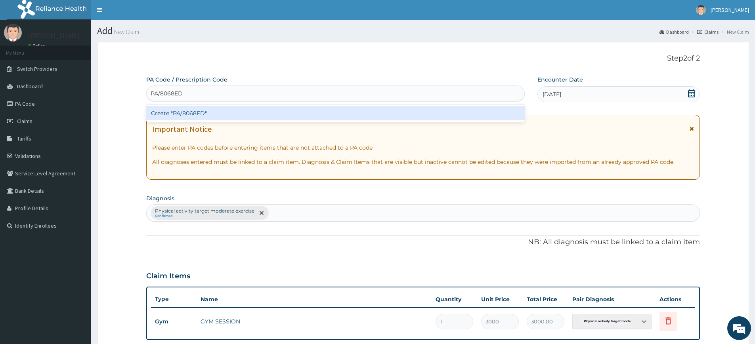
click at [491, 108] on div "Create "PA/8068ED"" at bounding box center [335, 113] width 378 height 14
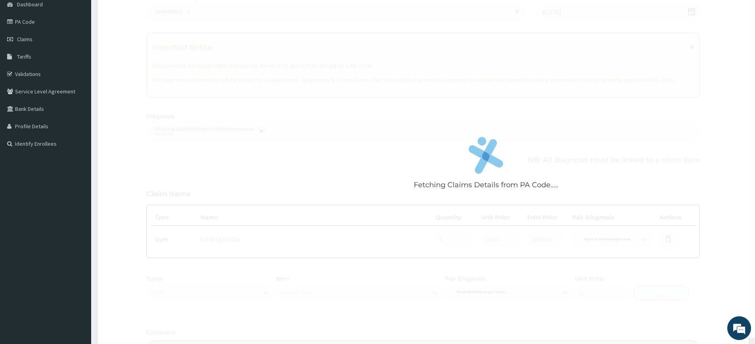
scroll to position [181, 0]
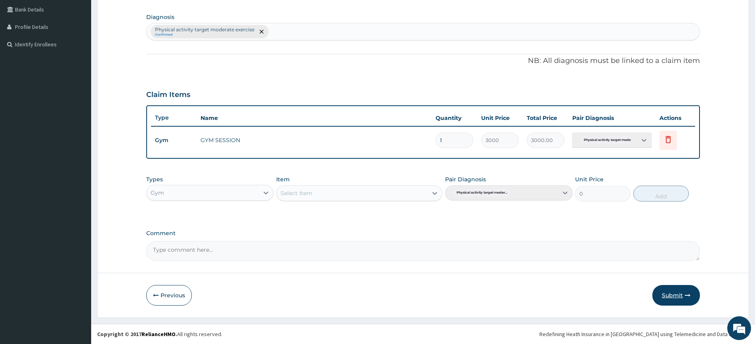
click at [667, 296] on button "Submit" at bounding box center [676, 295] width 48 height 21
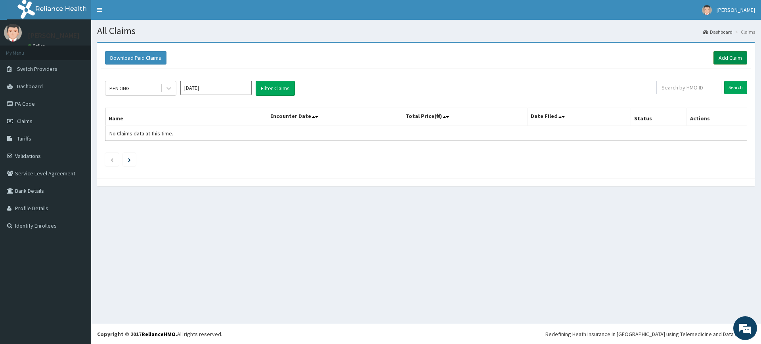
click at [722, 53] on link "Add Claim" at bounding box center [730, 57] width 34 height 13
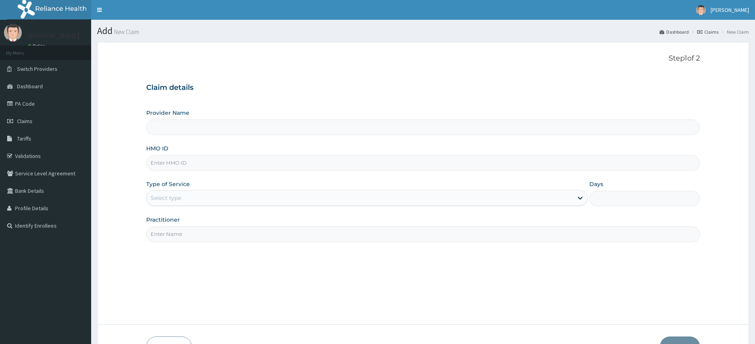
click at [166, 229] on input "Practitioner" at bounding box center [423, 234] width 554 height 15
type input "Pure Fitness Africa | Lekki (fka Fitness Central)"
type input "1"
